Goal: Task Accomplishment & Management: Use online tool/utility

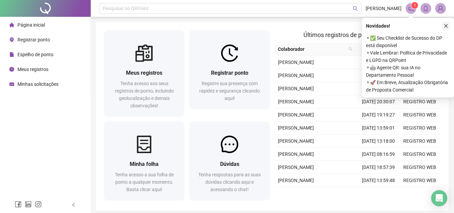
click at [447, 24] on icon "close" at bounding box center [445, 26] width 5 height 5
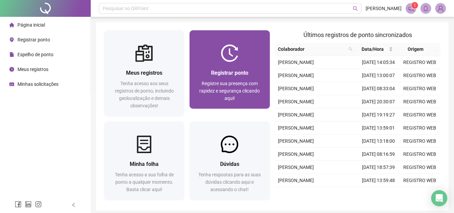
click at [238, 64] on div "Registrar ponto Registre sua presença com rapidez e segurança clicando aqui!" at bounding box center [229, 85] width 80 height 47
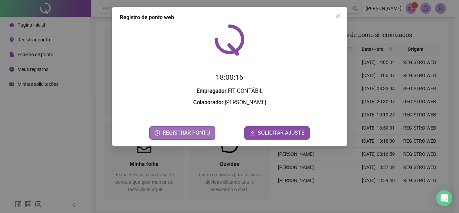
click at [182, 127] on button "REGISTRAR PONTO" at bounding box center [182, 132] width 66 height 13
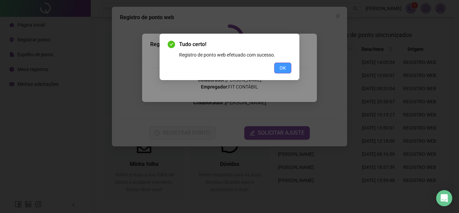
click at [287, 67] on button "OK" at bounding box center [282, 67] width 17 height 11
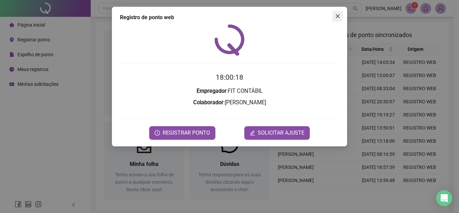
click at [339, 12] on button "Close" at bounding box center [337, 16] width 11 height 11
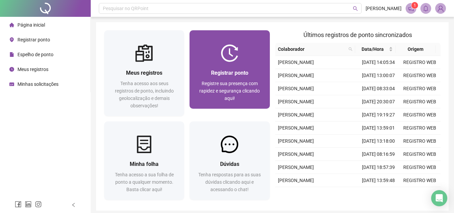
click at [246, 64] on div "Registrar ponto Registre sua presença com rapidez e segurança clicando aqui!" at bounding box center [229, 85] width 80 height 47
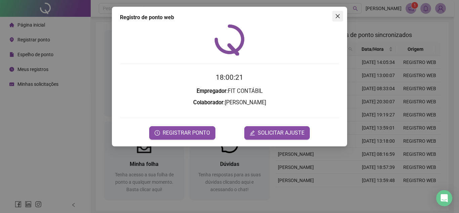
click at [340, 13] on button "Close" at bounding box center [337, 16] width 11 height 11
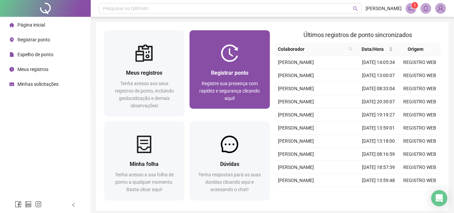
click at [232, 65] on div "Registrar ponto Registre sua presença com rapidez e segurança clicando aqui!" at bounding box center [229, 85] width 80 height 47
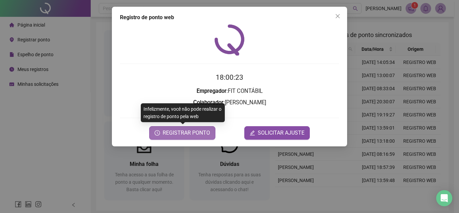
click at [190, 132] on span "REGISTRAR PONTO" at bounding box center [186, 133] width 47 height 8
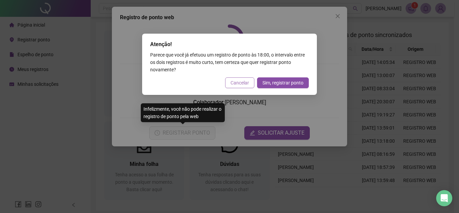
click at [237, 83] on span "Cancelar" at bounding box center [239, 82] width 18 height 7
